Goal: Information Seeking & Learning: Check status

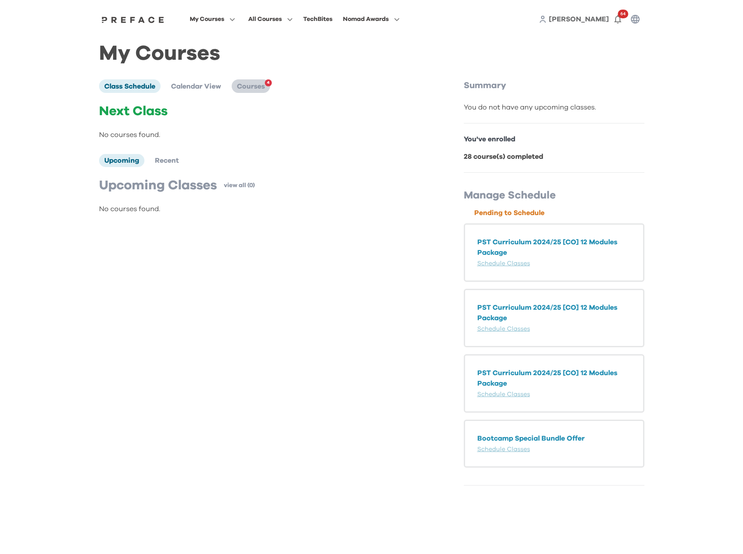
click at [241, 89] on span "Courses" at bounding box center [251, 86] width 28 height 7
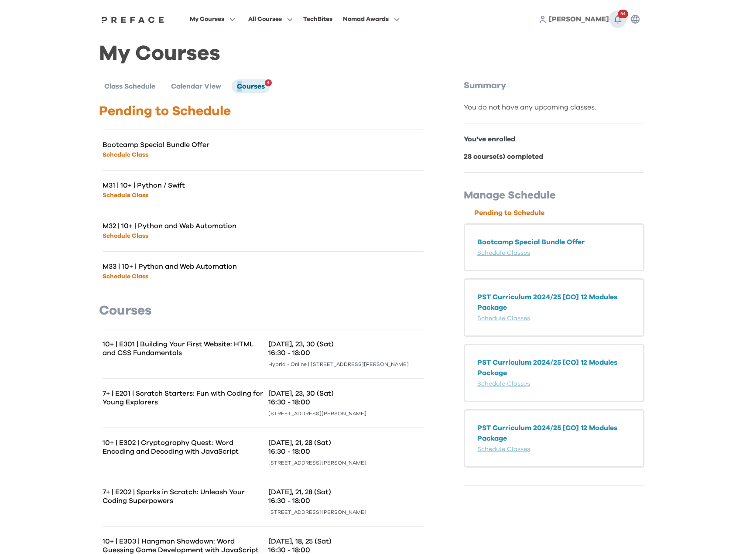
click at [619, 21] on icon "button" at bounding box center [618, 19] width 10 height 10
click at [243, 89] on span "Courses" at bounding box center [251, 86] width 28 height 7
click at [247, 86] on span "Courses" at bounding box center [251, 86] width 28 height 7
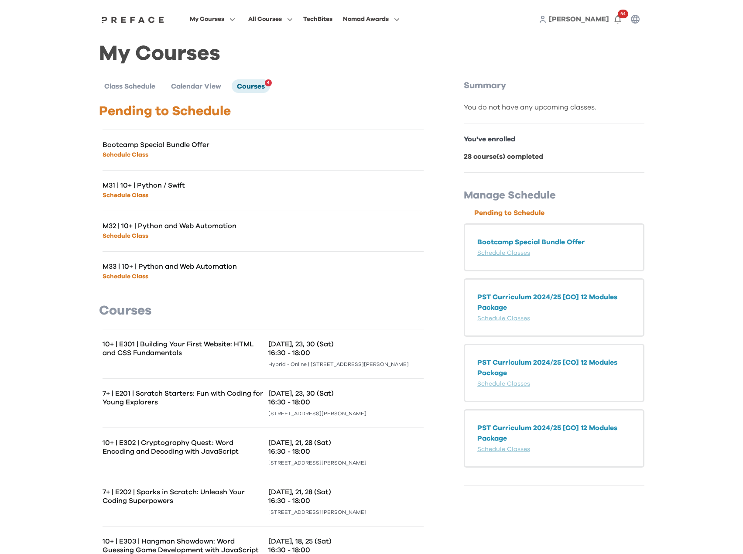
click at [596, 21] on span "[PERSON_NAME]" at bounding box center [579, 19] width 60 height 7
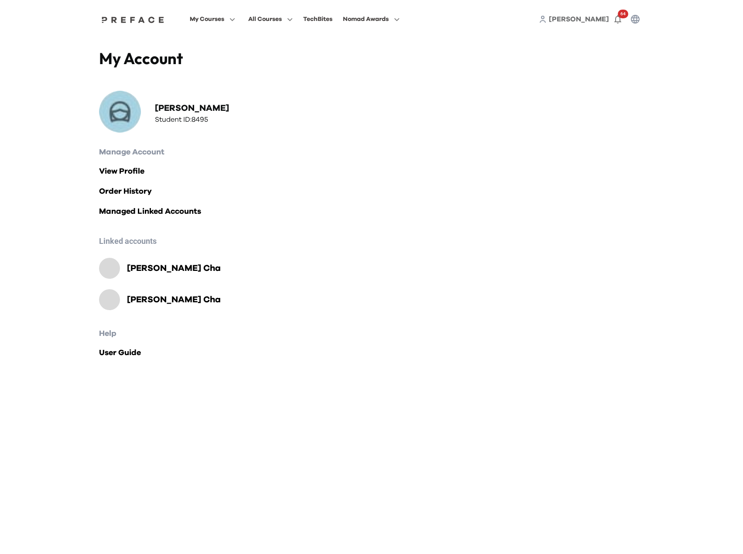
click at [142, 301] on h2 "Isaac Cha" at bounding box center [174, 300] width 94 height 12
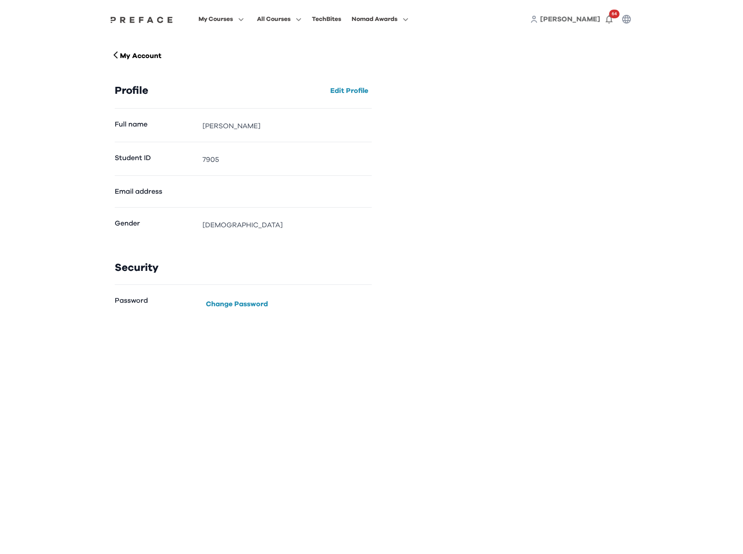
click at [231, 23] on span "My Courses" at bounding box center [216, 19] width 34 height 10
click at [215, 104] on span at bounding box center [221, 103] width 82 height 24
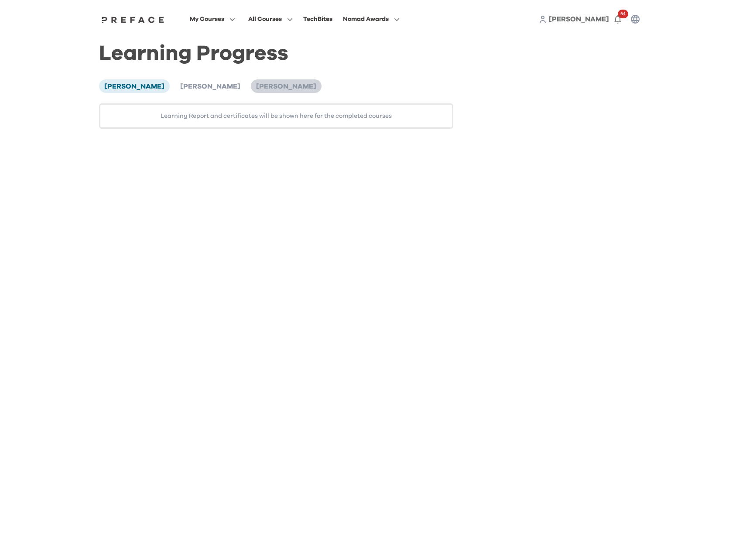
click at [256, 90] on span "[PERSON_NAME]" at bounding box center [286, 86] width 60 height 7
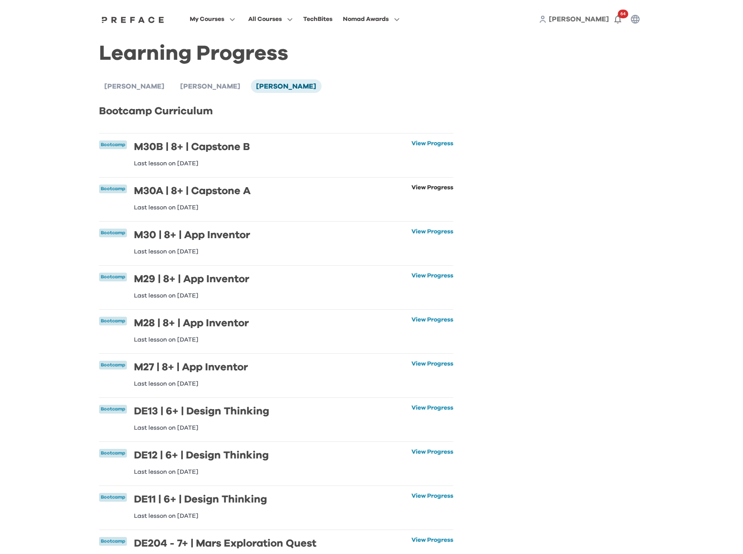
click at [411, 185] on link "View Progress" at bounding box center [432, 198] width 42 height 26
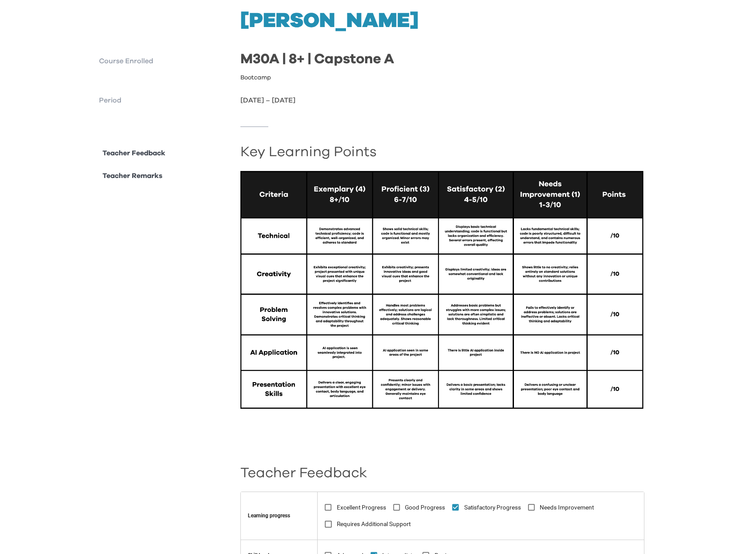
scroll to position [204, 0]
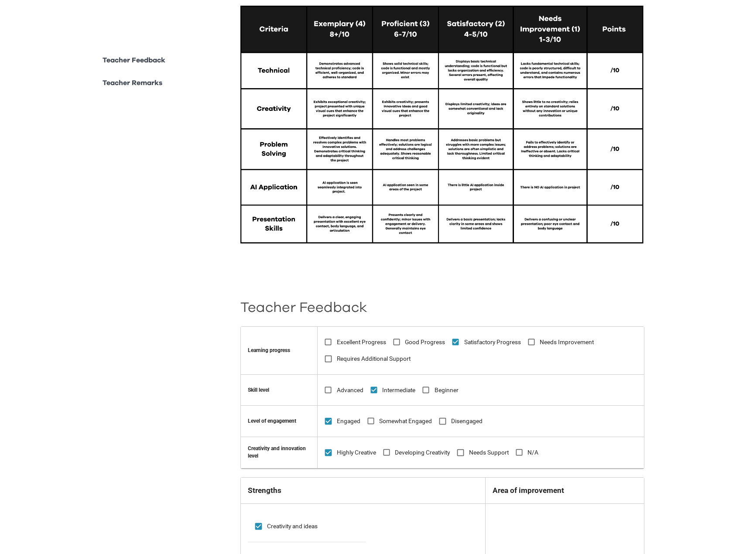
drag, startPoint x: 421, startPoint y: 46, endPoint x: 154, endPoint y: 296, distance: 364.8
click at [144, 300] on div "**********" at bounding box center [371, 440] width 545 height 914
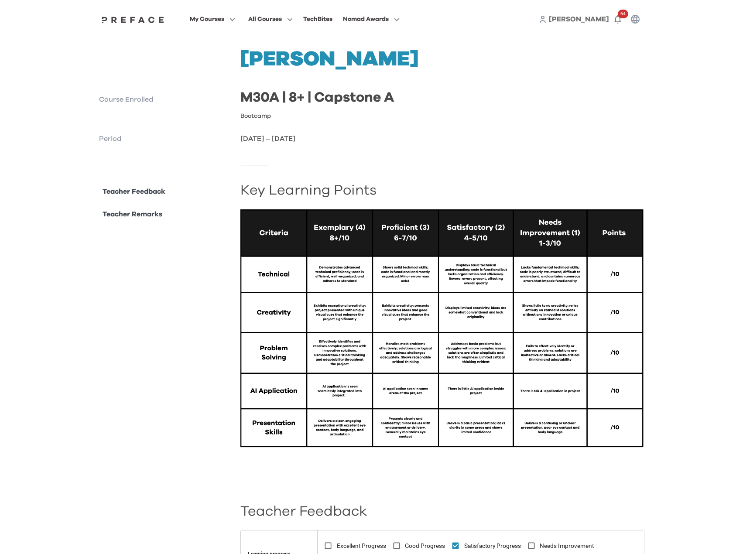
click at [112, 215] on p "Teacher Remarks" at bounding box center [133, 214] width 60 height 10
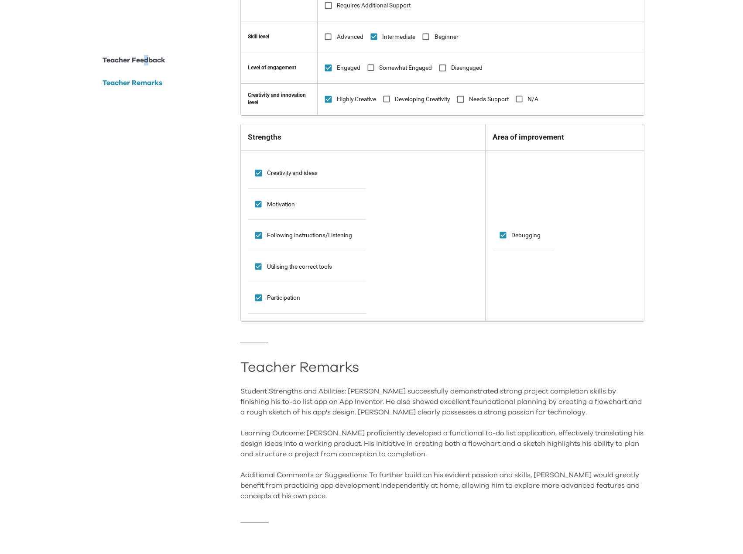
click at [147, 60] on p "Teacher Feedback" at bounding box center [134, 60] width 63 height 10
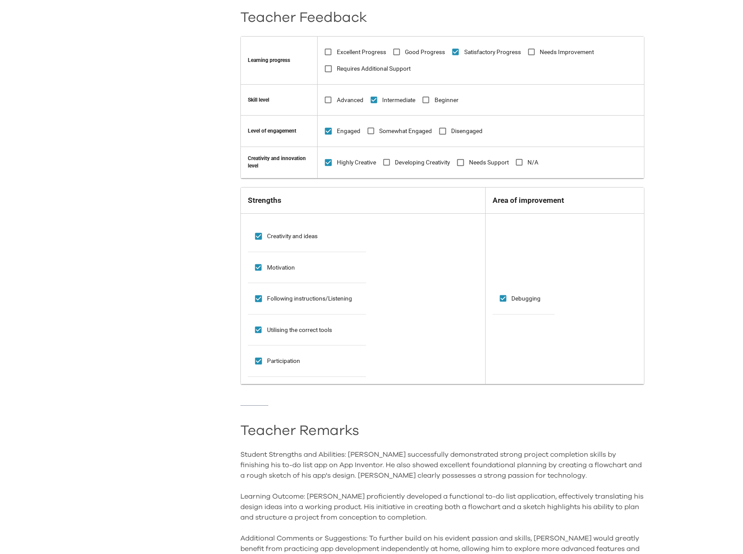
scroll to position [562, 0]
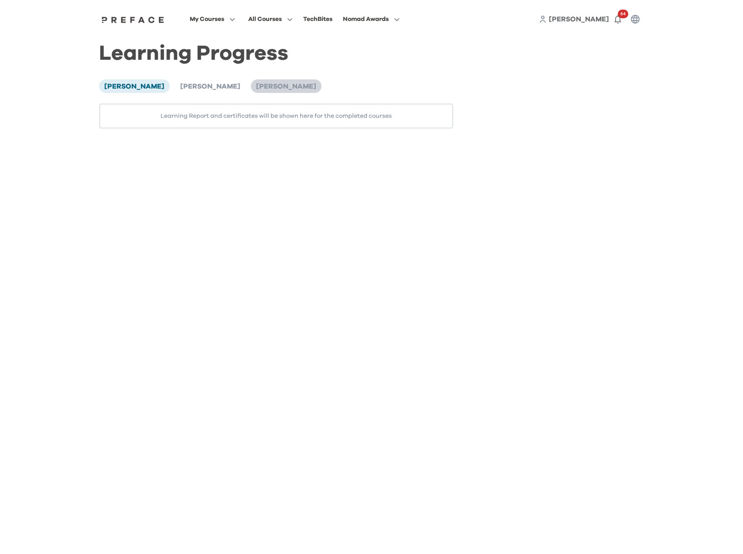
click at [256, 84] on span "Isaac Cha" at bounding box center [286, 86] width 60 height 7
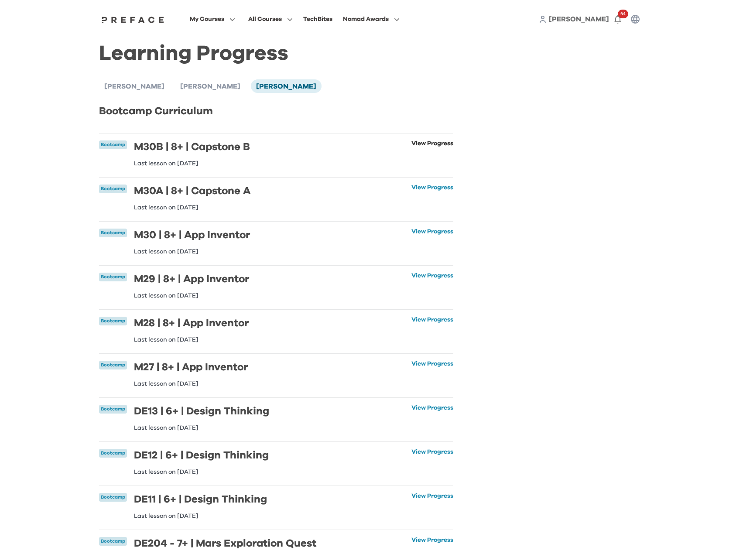
click at [438, 146] on link "View Progress" at bounding box center [432, 153] width 42 height 26
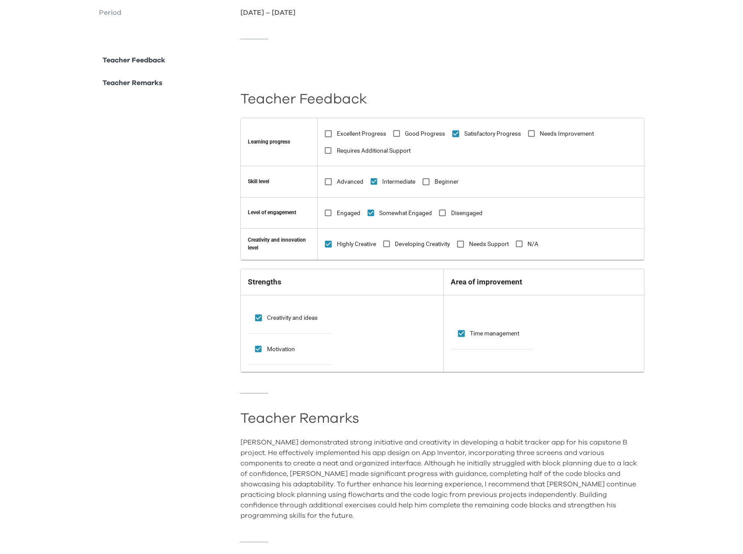
scroll to position [142, 0]
